Goal: Transaction & Acquisition: Purchase product/service

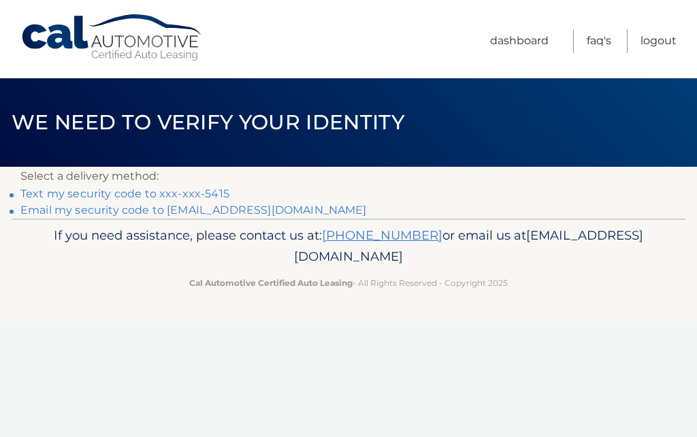
click at [213, 194] on link "Text my security code to xxx-xxx-5415" at bounding box center [124, 193] width 209 height 13
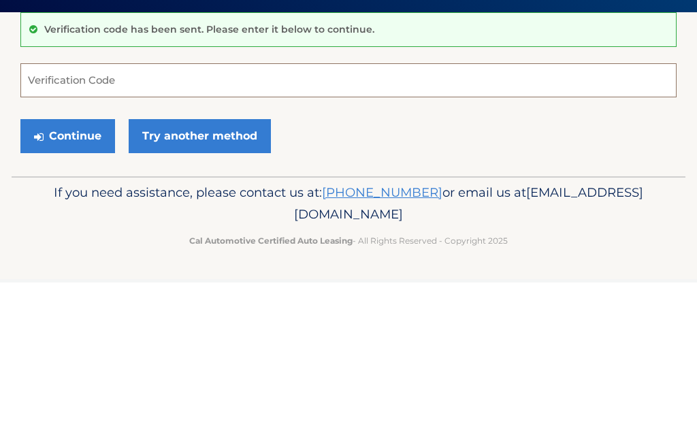
click at [121, 218] on input "Verification Code" at bounding box center [348, 235] width 656 height 34
type input "676154"
click at [72, 274] on button "Continue" at bounding box center [67, 291] width 95 height 34
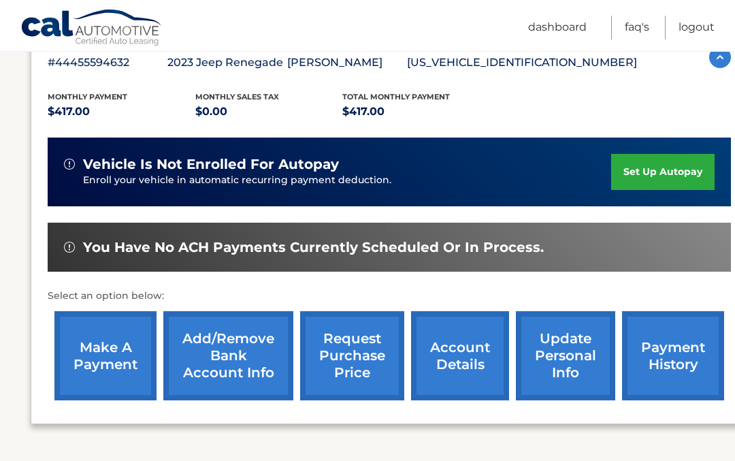
scroll to position [257, 0]
click at [105, 355] on link "make a payment" at bounding box center [105, 355] width 102 height 89
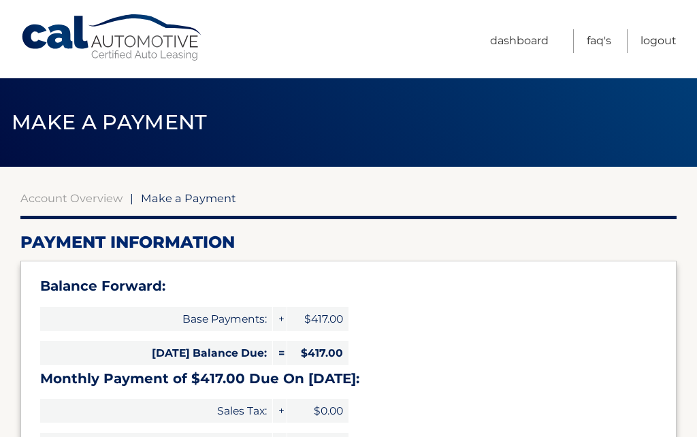
select select "OTA2OTBlOTItM2QyZC00ZDJiLWI0ODItMzQ1OGU0MDE5YjQ2"
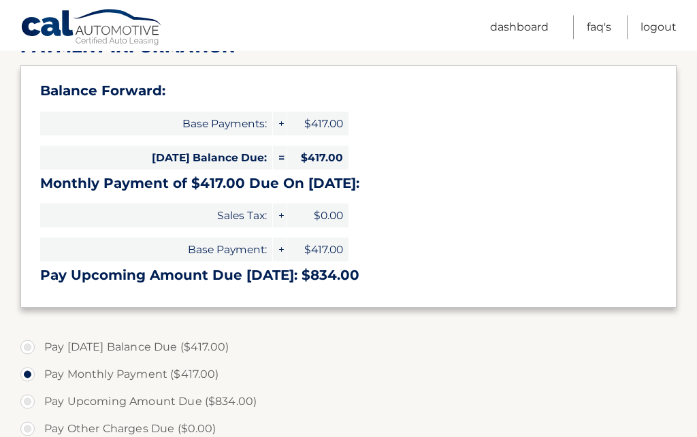
scroll to position [208, 0]
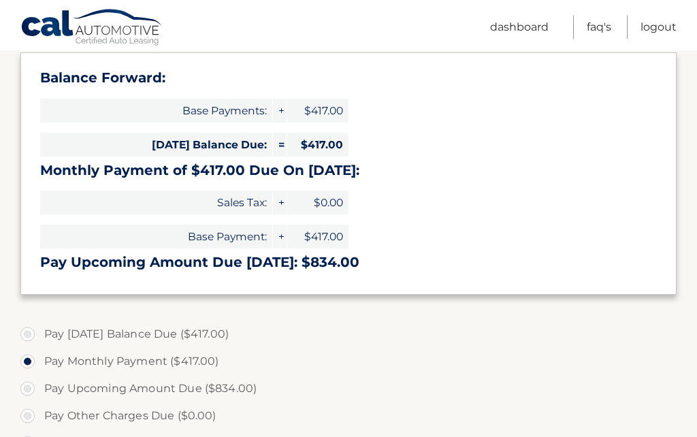
click at [31, 336] on label "Pay Today's Balance Due ($417.00)" at bounding box center [348, 334] width 656 height 27
click at [31, 336] on input "Pay Today's Balance Due ($417.00)" at bounding box center [33, 332] width 14 height 22
radio input "true"
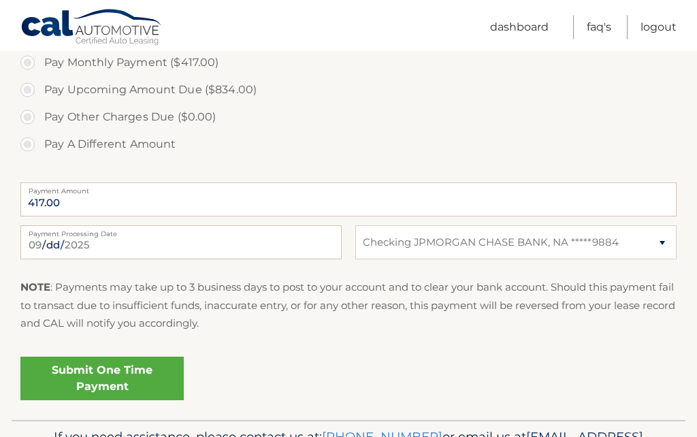
scroll to position [529, 0]
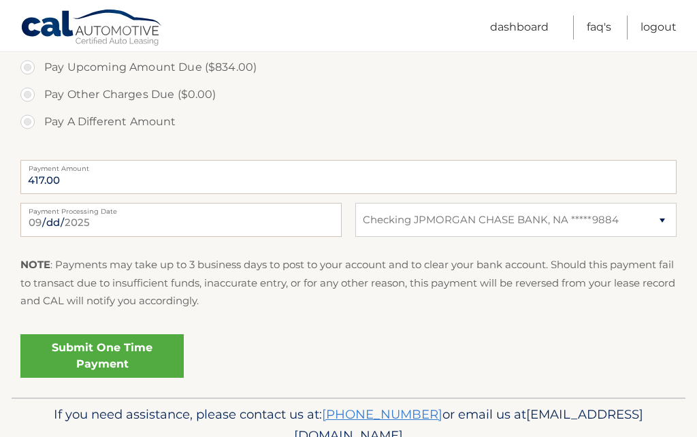
click at [149, 357] on link "Submit One Time Payment" at bounding box center [101, 356] width 163 height 44
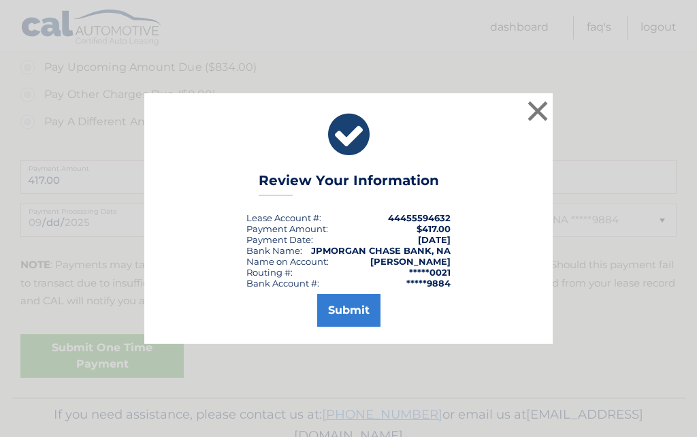
click at [355, 327] on button "Submit" at bounding box center [348, 310] width 63 height 33
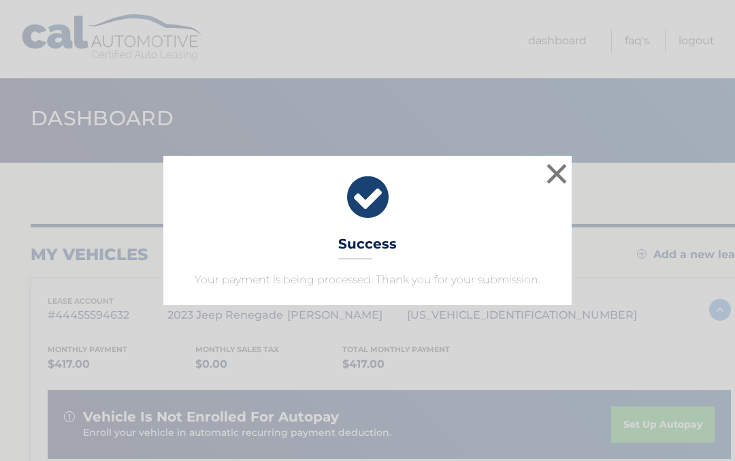
scroll to position [5, 0]
